Goal: Task Accomplishment & Management: Manage account settings

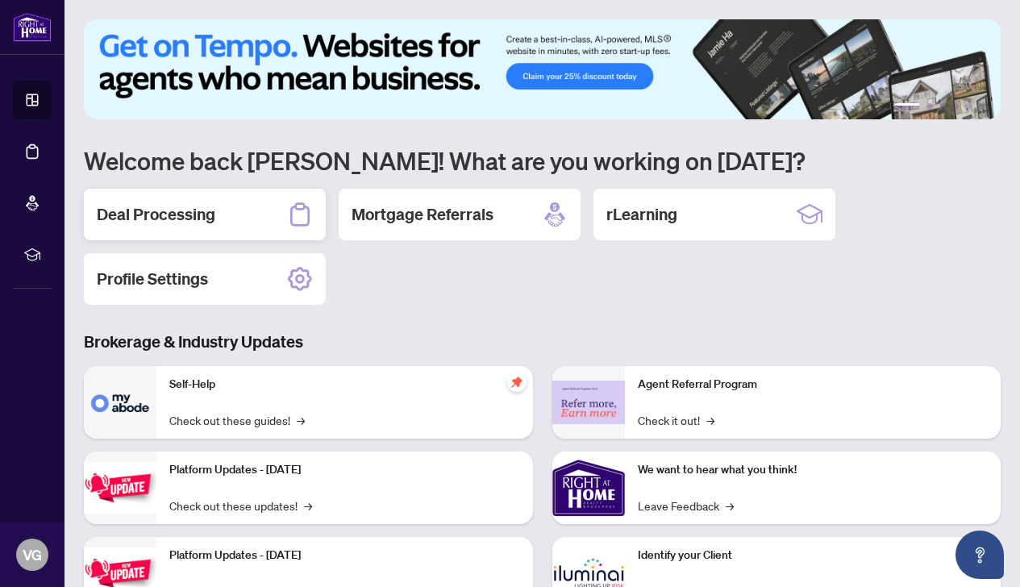
click at [175, 218] on h2 "Deal Processing" at bounding box center [156, 214] width 119 height 23
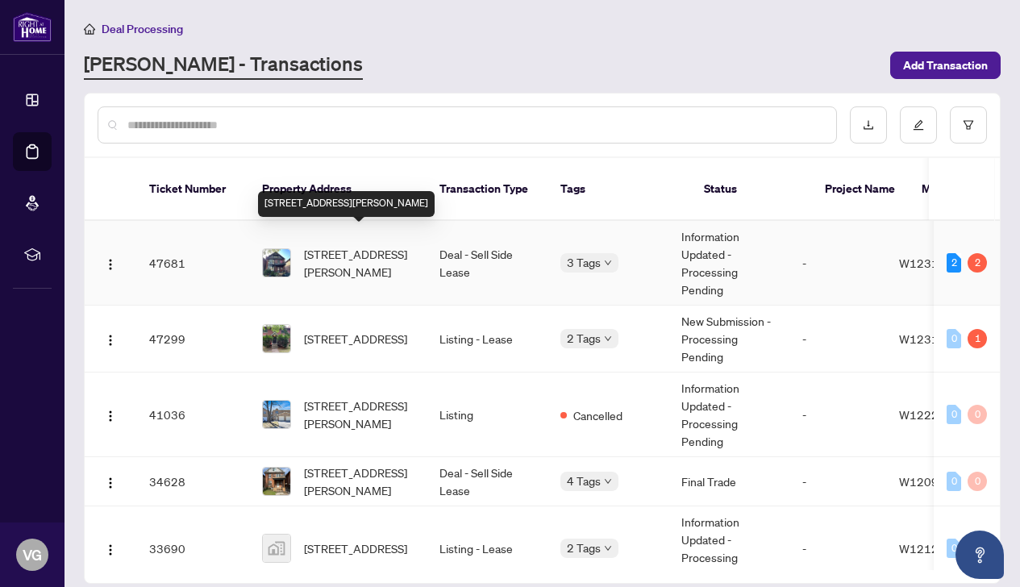
click at [333, 256] on span "[STREET_ADDRESS][PERSON_NAME]" at bounding box center [359, 262] width 110 height 35
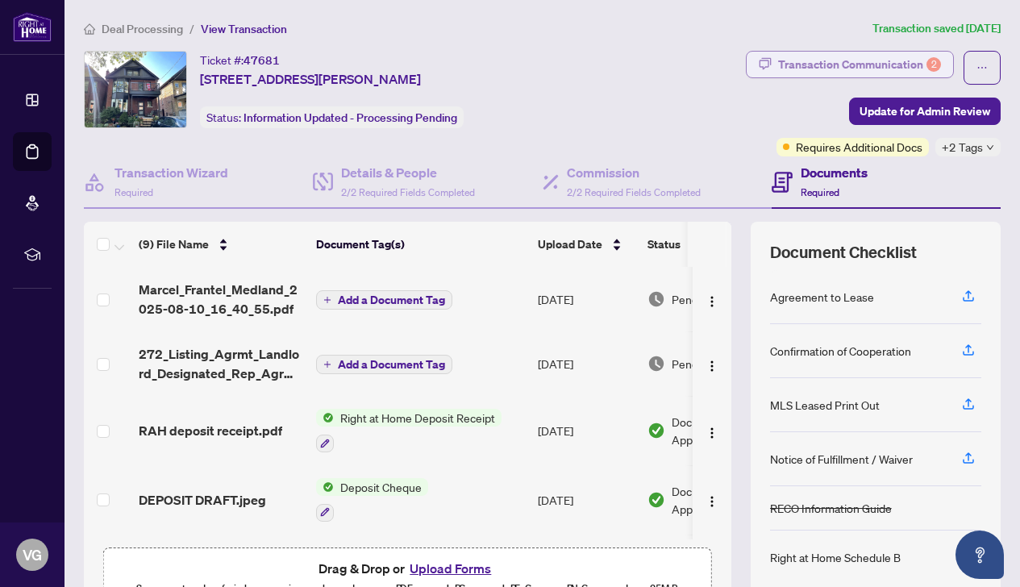
click at [871, 60] on div "Transaction Communication 2" at bounding box center [859, 65] width 163 height 26
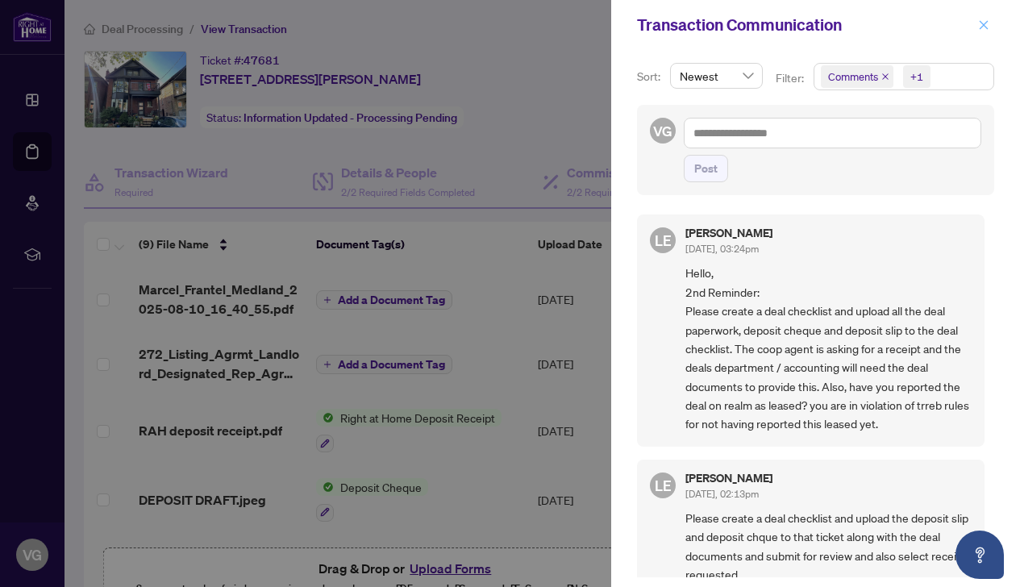
click at [982, 22] on icon "close" at bounding box center [983, 24] width 11 height 11
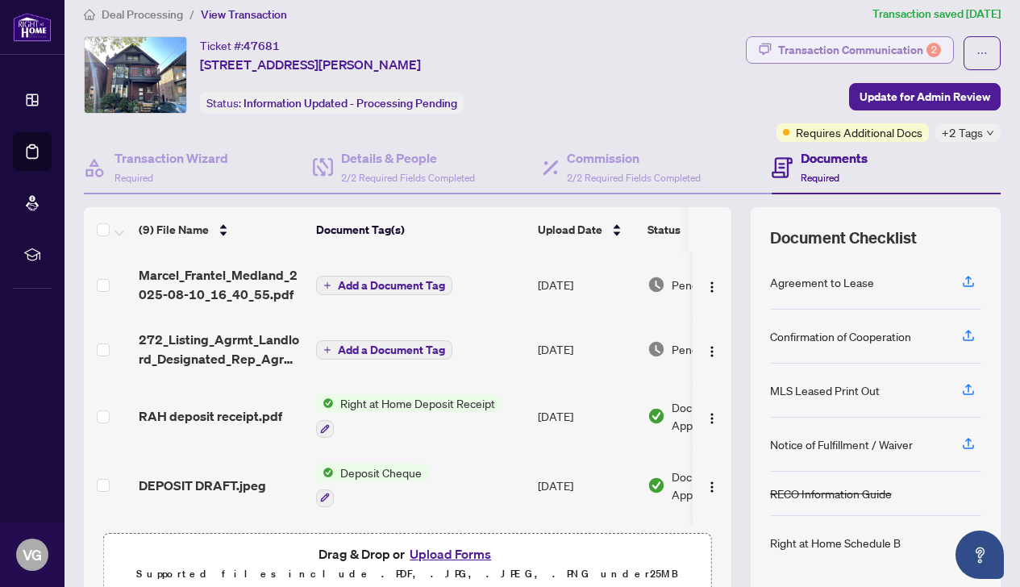
click at [824, 51] on div "Transaction Communication 2" at bounding box center [859, 50] width 163 height 26
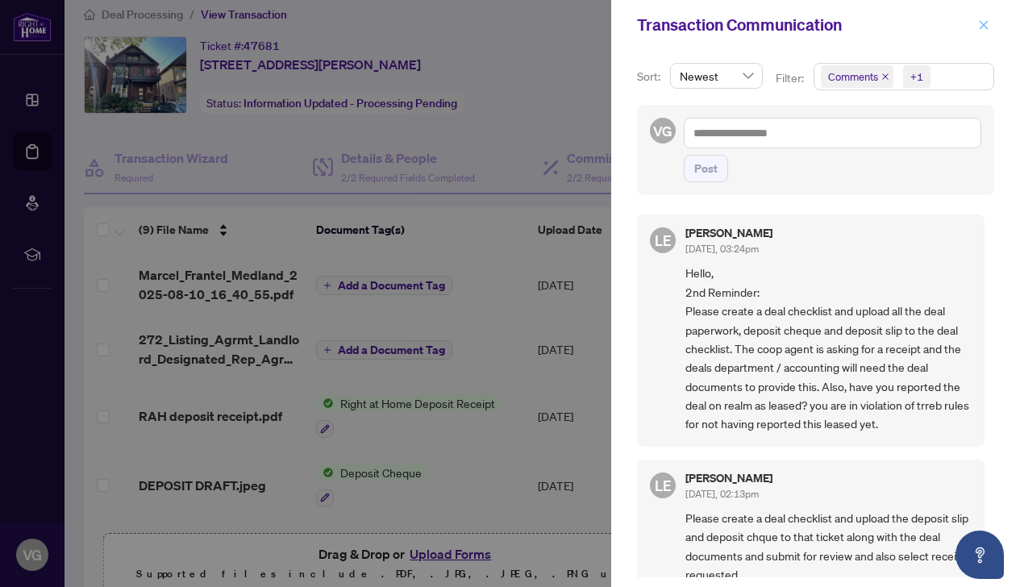
click at [984, 25] on icon "close" at bounding box center [983, 24] width 11 height 11
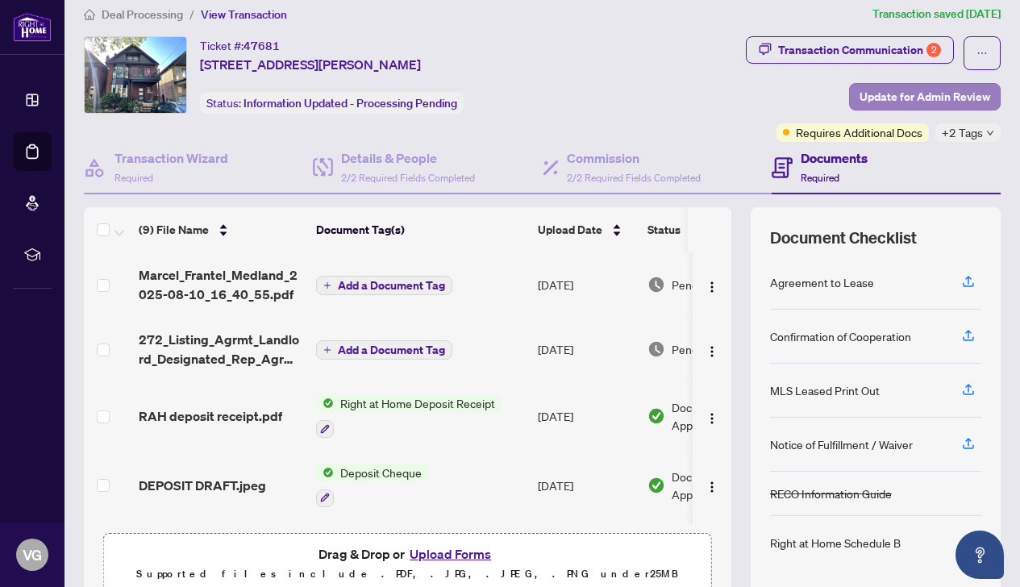
click at [934, 102] on span "Update for Admin Review" at bounding box center [924, 97] width 131 height 26
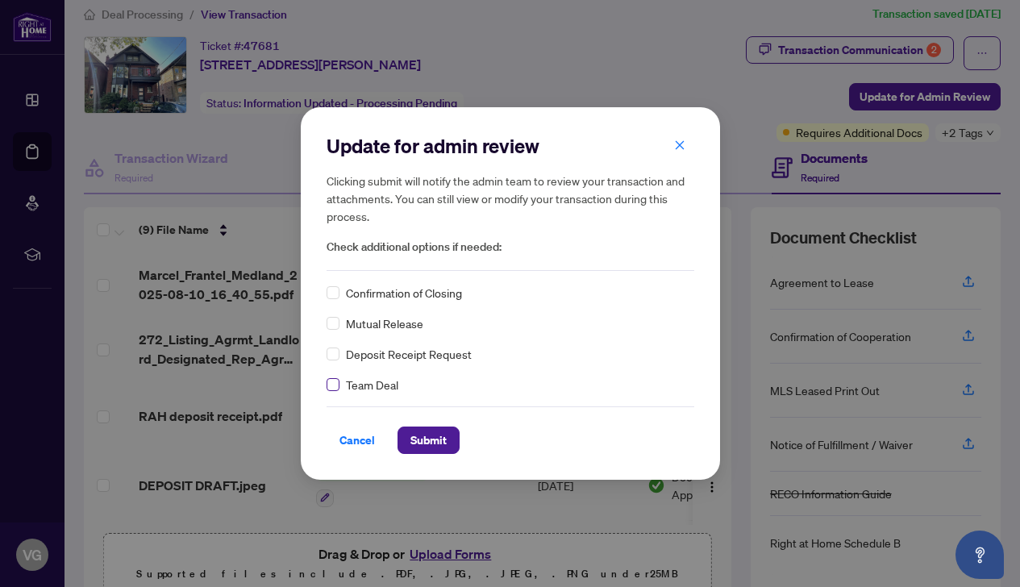
click at [335, 388] on span at bounding box center [332, 384] width 13 height 13
click at [433, 445] on span "Submit" at bounding box center [428, 440] width 36 height 26
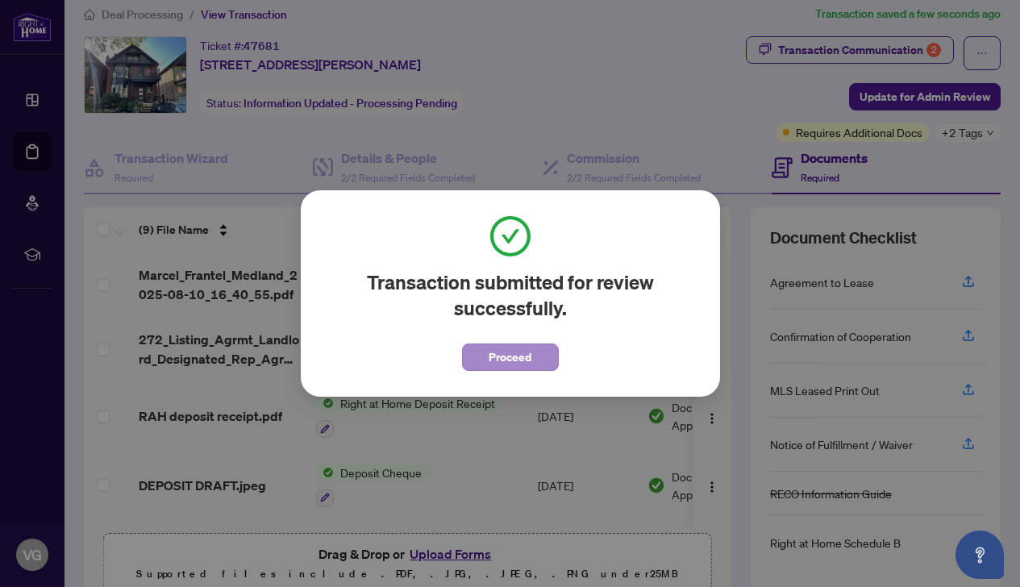
click at [518, 354] on span "Proceed" at bounding box center [510, 357] width 43 height 26
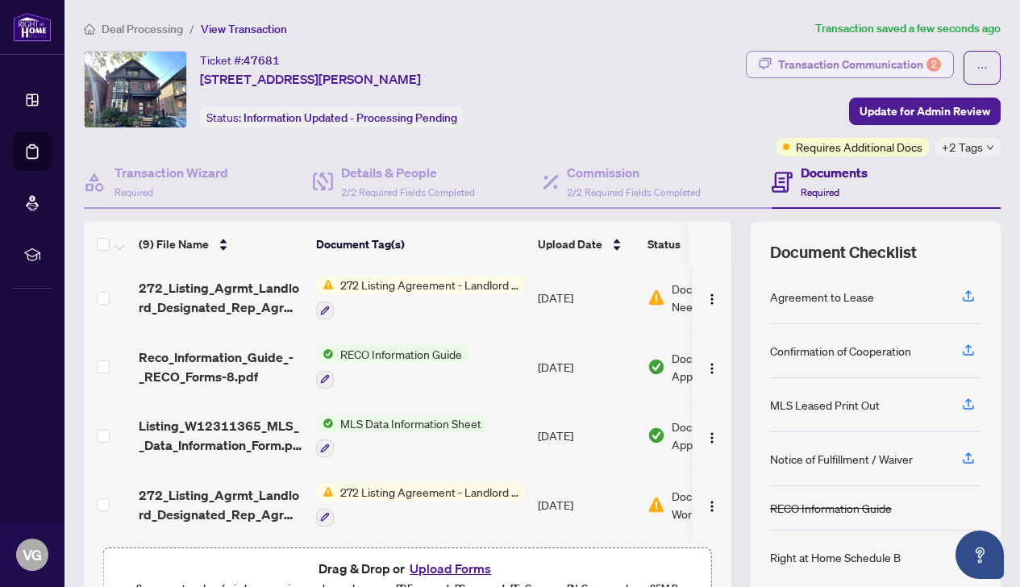
click at [799, 63] on div "Transaction Communication 2" at bounding box center [859, 65] width 163 height 26
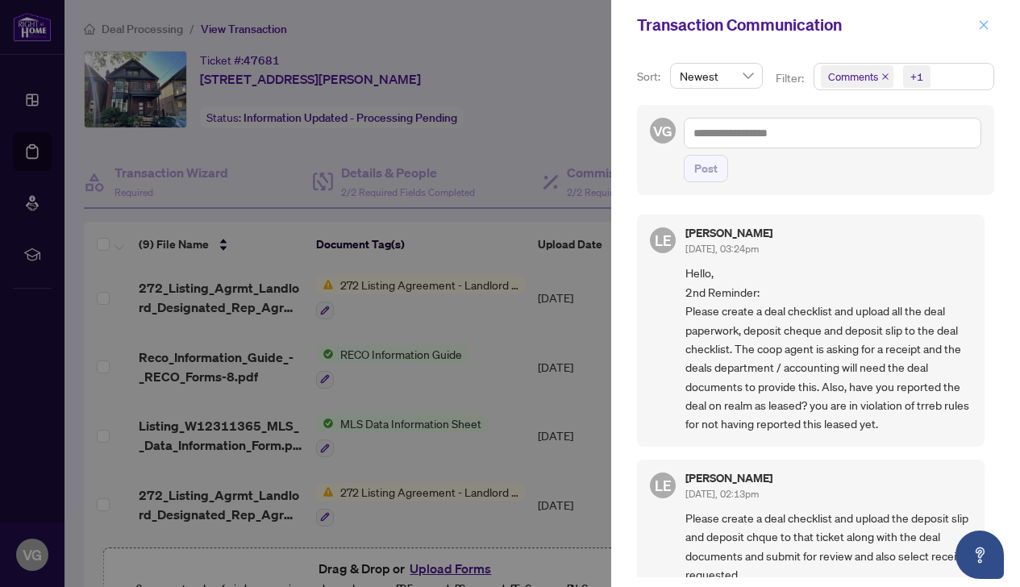
click at [982, 27] on icon "close" at bounding box center [983, 24] width 11 height 11
